Goal: Transaction & Acquisition: Purchase product/service

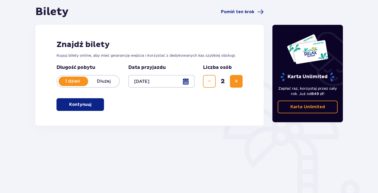
scroll to position [51, 0]
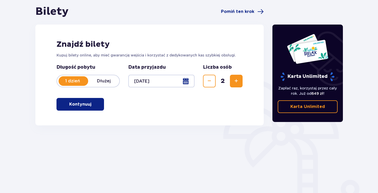
click at [94, 102] on span "button" at bounding box center [92, 104] width 6 height 6
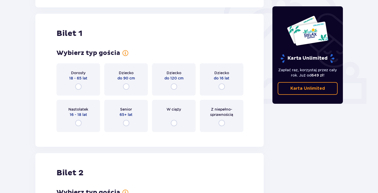
scroll to position [176, 0]
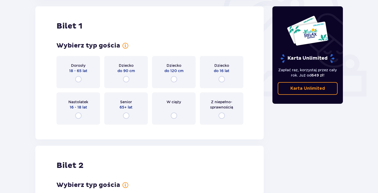
click at [83, 68] on span "18 - 65 lat" at bounding box center [78, 70] width 18 height 5
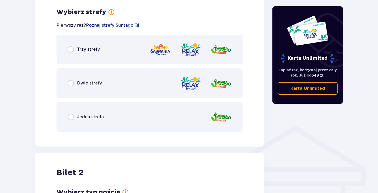
scroll to position [305, 0]
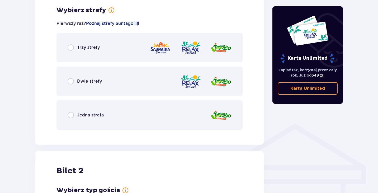
click at [78, 53] on div "Trzy strefy" at bounding box center [150, 48] width 186 height 30
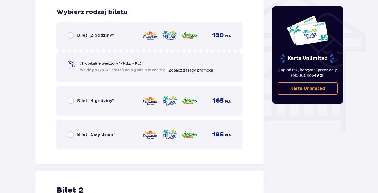
scroll to position [440, 0]
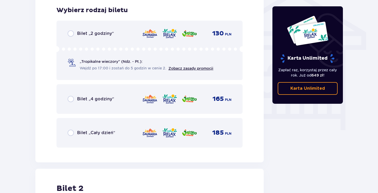
click at [102, 133] on span "Bilet „Cały dzień”" at bounding box center [96, 133] width 38 height 6
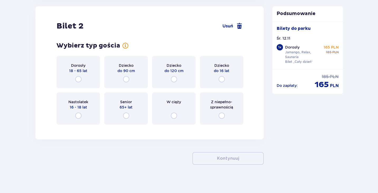
click at [87, 75] on div "Dorosły 18 - 65 lat" at bounding box center [79, 72] width 44 height 32
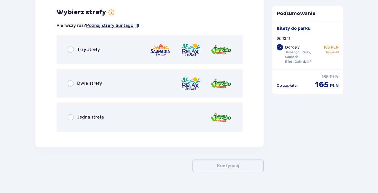
scroll to position [731, 0]
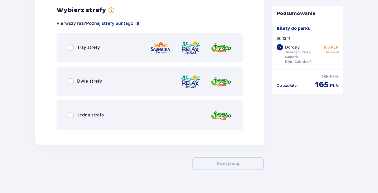
click at [120, 45] on div "Trzy strefy" at bounding box center [150, 48] width 186 height 30
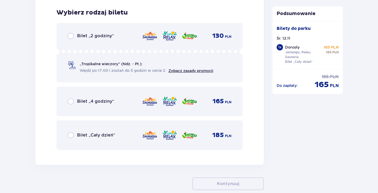
scroll to position [865, 0]
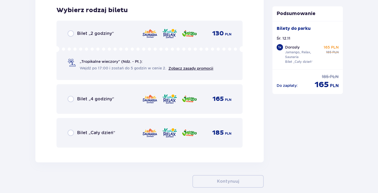
click at [107, 128] on div "Bilet „Cały dzień” 185 PLN" at bounding box center [150, 132] width 164 height 11
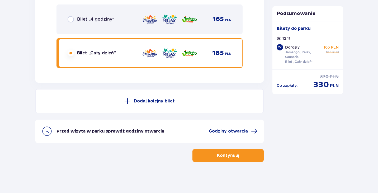
scroll to position [945, 0]
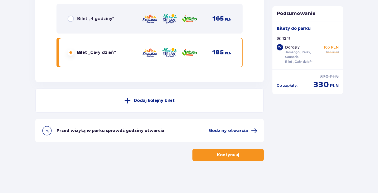
click at [225, 159] on button "Kontynuuj" at bounding box center [228, 155] width 71 height 13
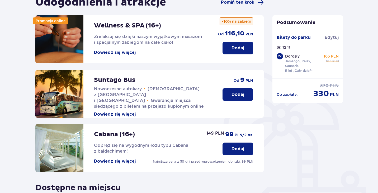
scroll to position [60, 0]
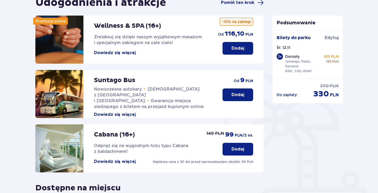
click at [239, 91] on button "Dodaj" at bounding box center [238, 94] width 31 height 13
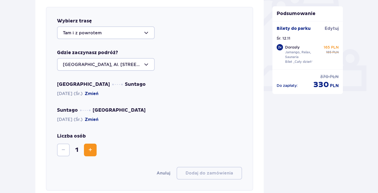
scroll to position [182, 0]
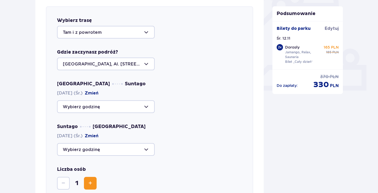
click at [141, 106] on div at bounding box center [106, 106] width 98 height 13
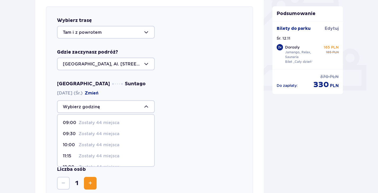
click at [127, 119] on span "09:00 Zostały 44 miejsca" at bounding box center [106, 122] width 97 height 11
type input "09:00"
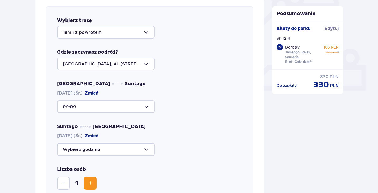
click at [135, 152] on div at bounding box center [106, 149] width 98 height 13
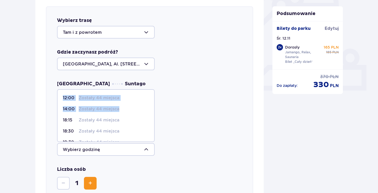
scroll to position [31, 0]
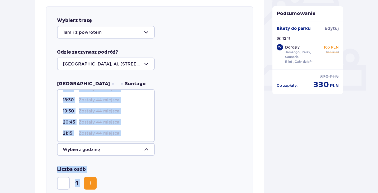
drag, startPoint x: 155, startPoint y: 109, endPoint x: 155, endPoint y: 161, distance: 51.8
click at [155, 161] on div "Wybierz trasę Tam i z powrotem Gdzie zaczynasz podróż? [GEOGRAPHIC_DATA], Al. […" at bounding box center [149, 115] width 207 height 218
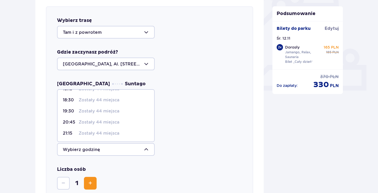
click at [176, 115] on div "Warszawa Suntago [DATE] (Śr.) Zmień 09:00 Suntago [GEOGRAPHIC_DATA] [DATE] (Śr.…" at bounding box center [149, 118] width 185 height 75
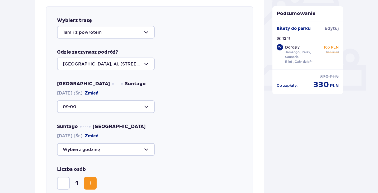
click at [149, 104] on div at bounding box center [106, 106] width 98 height 13
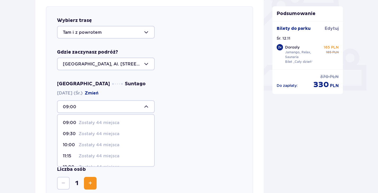
click at [183, 135] on div "Suntago [GEOGRAPHIC_DATA] [DATE] (Śr.) [GEOGRAPHIC_DATA]" at bounding box center [149, 140] width 185 height 32
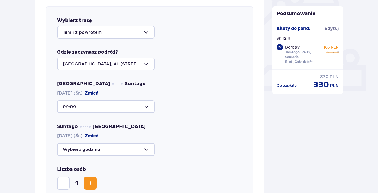
click at [148, 147] on div at bounding box center [106, 149] width 98 height 13
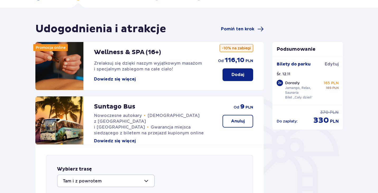
scroll to position [0, 0]
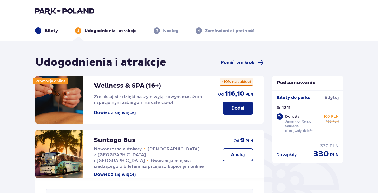
click at [53, 32] on p "Bilety" at bounding box center [51, 31] width 13 height 6
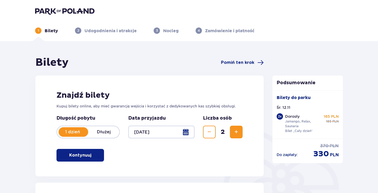
click at [232, 132] on button "Zwiększ" at bounding box center [236, 132] width 13 height 13
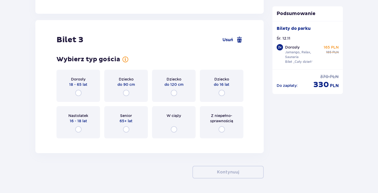
scroll to position [1091, 0]
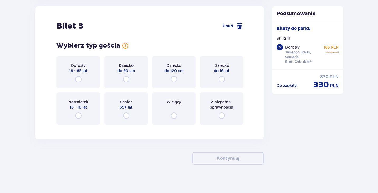
click at [78, 79] on input "radio" at bounding box center [78, 79] width 6 height 6
radio input "true"
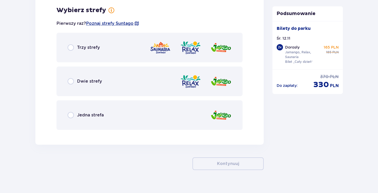
click at [98, 44] on div "Trzy strefy" at bounding box center [150, 48] width 186 height 30
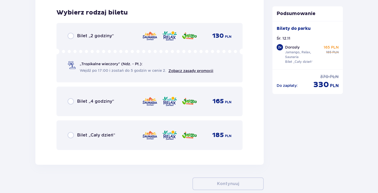
scroll to position [1354, 0]
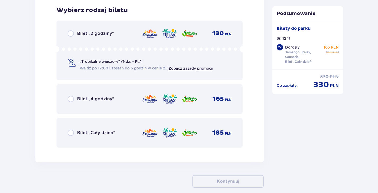
click at [105, 139] on div "Bilet „Cały dzień” 185 PLN" at bounding box center [150, 133] width 186 height 30
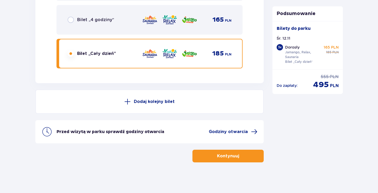
scroll to position [1435, 0]
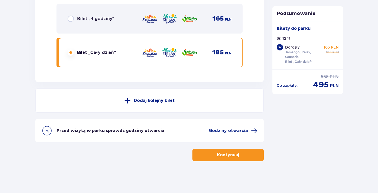
click at [233, 158] on p "Kontynuuj" at bounding box center [228, 155] width 22 height 6
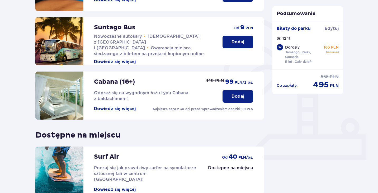
scroll to position [118, 0]
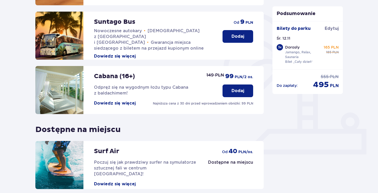
click at [243, 32] on button "Dodaj" at bounding box center [238, 36] width 31 height 13
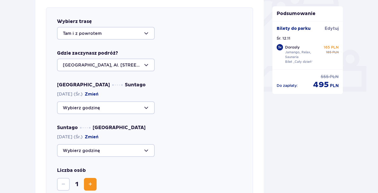
scroll to position [182, 0]
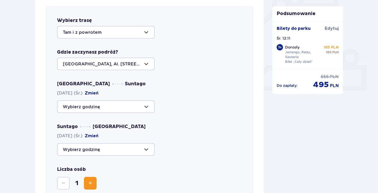
click at [148, 64] on div at bounding box center [106, 64] width 98 height 13
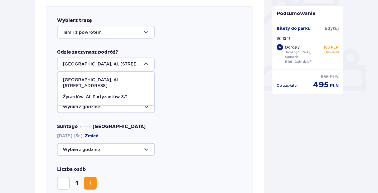
click at [148, 64] on div at bounding box center [106, 64] width 98 height 13
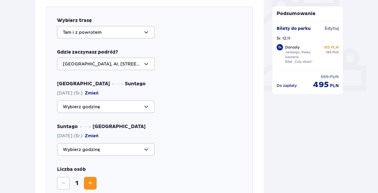
click at [139, 107] on div at bounding box center [106, 106] width 98 height 13
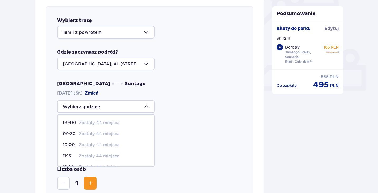
click at [127, 122] on div "09:00 Zostały 44 miejsca" at bounding box center [106, 123] width 86 height 6
type input "09:00"
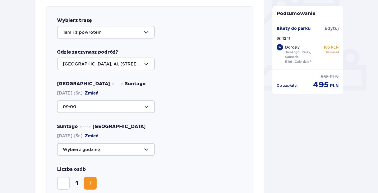
click at [125, 154] on div at bounding box center [106, 149] width 98 height 13
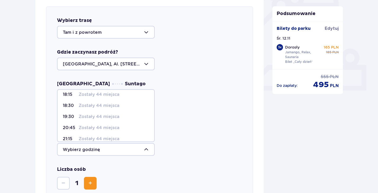
scroll to position [31, 0]
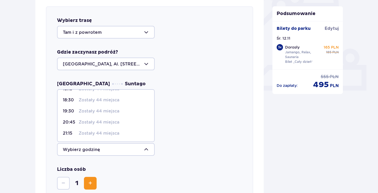
click at [112, 123] on p "Zostały 44 miejsca" at bounding box center [99, 122] width 41 height 6
type input "20:45"
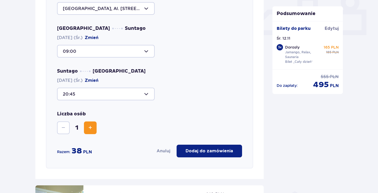
scroll to position [245, 0]
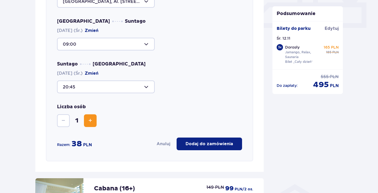
click at [88, 123] on span "Zwiększ" at bounding box center [90, 121] width 6 height 6
click at [197, 145] on p "Dodaj do zamówienia" at bounding box center [210, 144] width 48 height 6
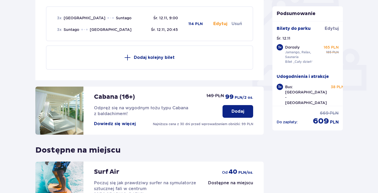
scroll to position [250, 0]
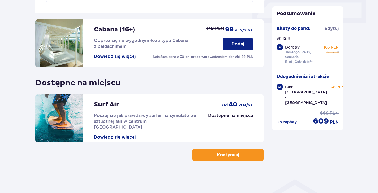
click at [241, 156] on span "button" at bounding box center [240, 155] width 6 height 6
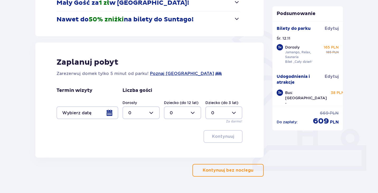
scroll to position [103, 0]
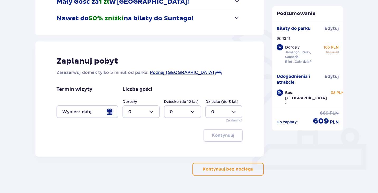
click at [221, 167] on p "Kontynuuj bez noclegu" at bounding box center [228, 169] width 51 height 6
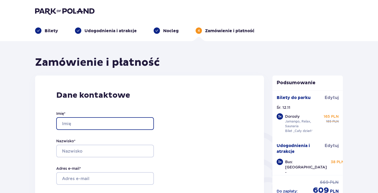
click at [111, 122] on input "Imię *" at bounding box center [105, 123] width 98 height 13
type input "[PERSON_NAME]"
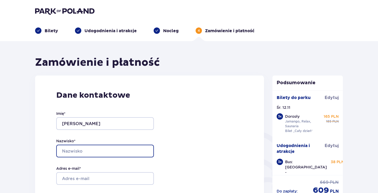
type input "[PERSON_NAME]-Skolimowska"
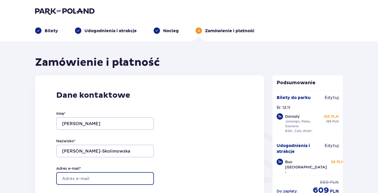
type input "[EMAIL_ADDRESS][DOMAIN_NAME]"
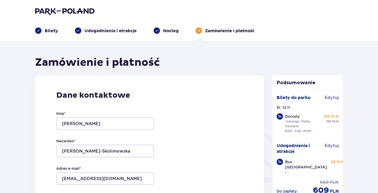
type input "[EMAIL_ADDRESS][DOMAIN_NAME]"
type input "502227742"
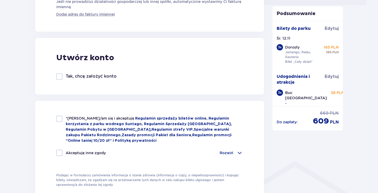
scroll to position [268, 0]
click at [58, 124] on div "*Zapoznałem/am się i akceptuję Regulamin sprzedaży biletów online, Regulamin ko…" at bounding box center [149, 129] width 187 height 28
checkbox input "true"
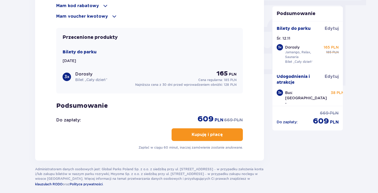
scroll to position [487, 0]
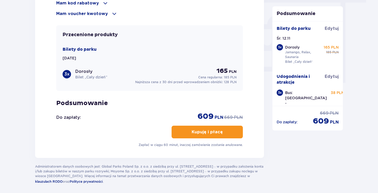
click at [111, 15] on span at bounding box center [114, 14] width 6 height 6
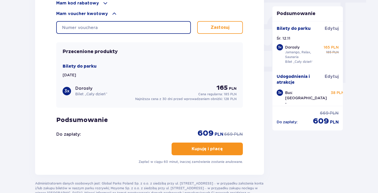
click at [108, 26] on input "text" at bounding box center [123, 27] width 135 height 13
click at [108, 30] on input "text" at bounding box center [123, 27] width 135 height 13
paste input "0650003063355753"
click at [108, 30] on input "0650003063355753" at bounding box center [123, 27] width 135 height 13
type input "0650003063355753"
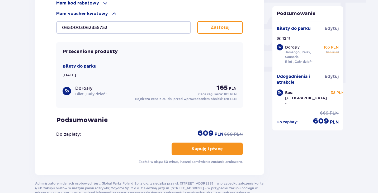
click at [228, 25] on p "Zastosuj" at bounding box center [220, 28] width 19 height 6
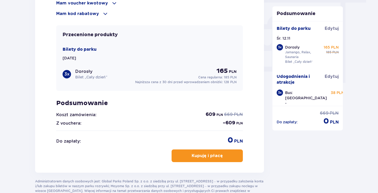
scroll to position [497, 0]
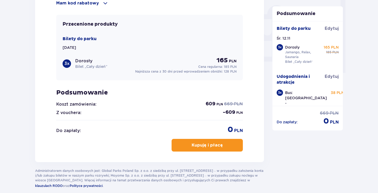
click at [219, 144] on button "Kupuję i płacę" at bounding box center [207, 145] width 71 height 13
